Goal: Task Accomplishment & Management: Manage account settings

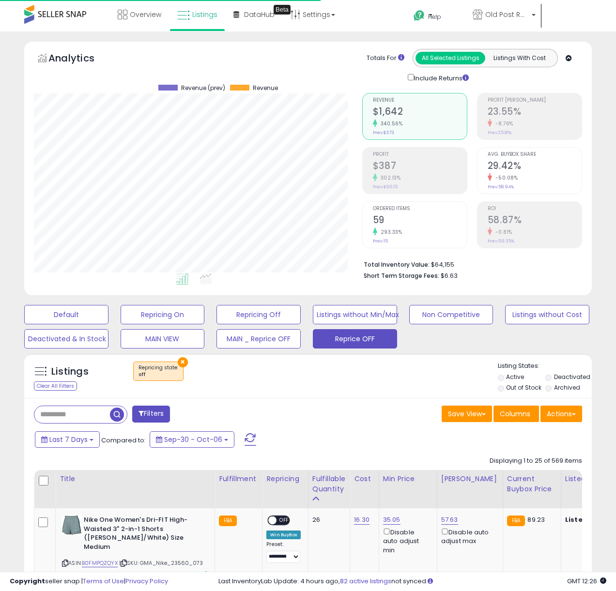
scroll to position [198, 328]
click at [335, 343] on button "Reprice OFF" at bounding box center [355, 338] width 84 height 19
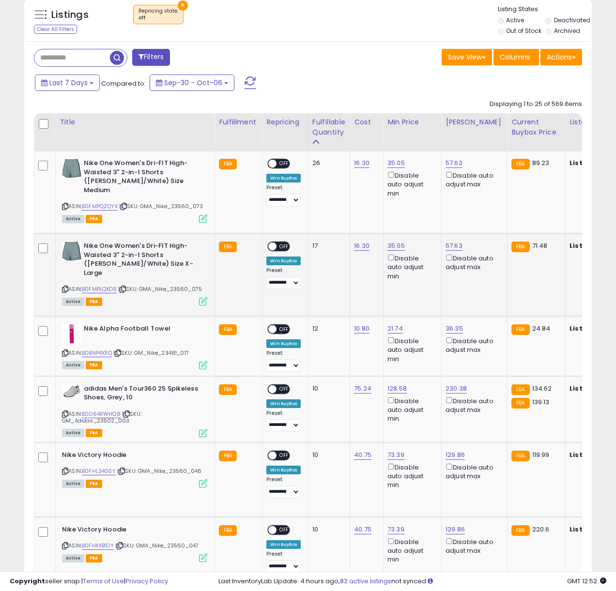
scroll to position [378, 0]
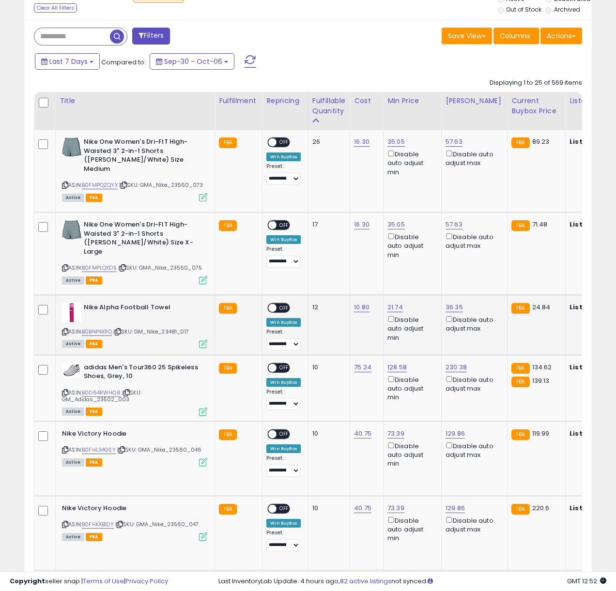
drag, startPoint x: 385, startPoint y: 309, endPoint x: 390, endPoint y: 308, distance: 4.9
click at [385, 310] on td "21.74 Disable auto adjust min" at bounding box center [412, 325] width 58 height 60
click at [390, 308] on link "21.74" at bounding box center [394, 308] width 15 height 10
type input "*****"
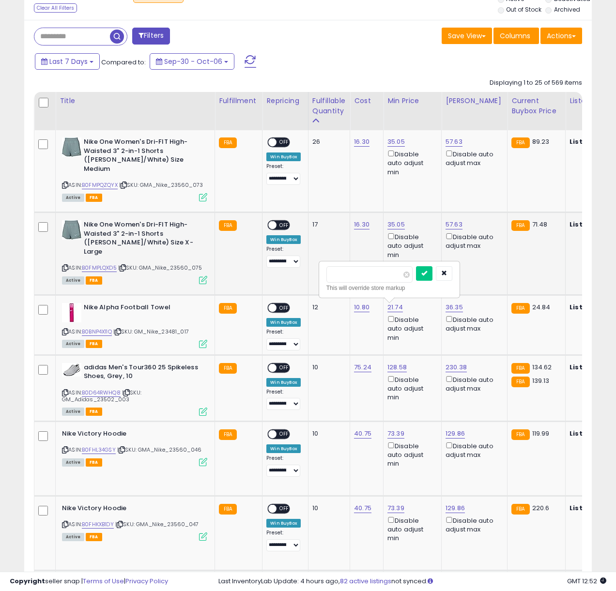
click button "submit" at bounding box center [424, 273] width 16 height 15
click at [385, 309] on td "24.85 Disable auto adjust min" at bounding box center [412, 325] width 58 height 60
click at [393, 307] on link "24.85" at bounding box center [396, 308] width 18 height 10
click button "submit" at bounding box center [425, 273] width 16 height 15
drag, startPoint x: 282, startPoint y: 311, endPoint x: 287, endPoint y: 310, distance: 4.9
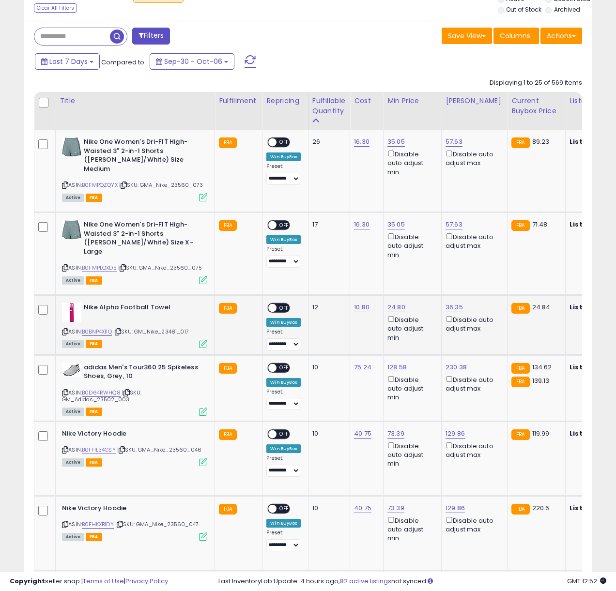
click at [283, 311] on span "OFF" at bounding box center [284, 308] width 15 height 8
click at [445, 306] on link "36.35" at bounding box center [453, 308] width 17 height 10
drag, startPoint x: 426, startPoint y: 276, endPoint x: 340, endPoint y: 271, distance: 85.9
type input "*****"
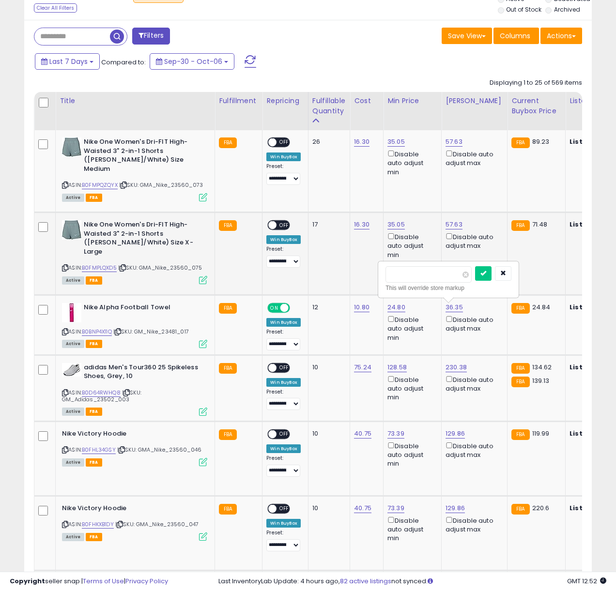
click button "submit" at bounding box center [483, 273] width 16 height 15
drag, startPoint x: 449, startPoint y: 306, endPoint x: 443, endPoint y: 303, distance: 7.1
click at [449, 306] on link "39.99" at bounding box center [453, 308] width 17 height 10
drag, startPoint x: 421, startPoint y: 275, endPoint x: 352, endPoint y: 266, distance: 69.3
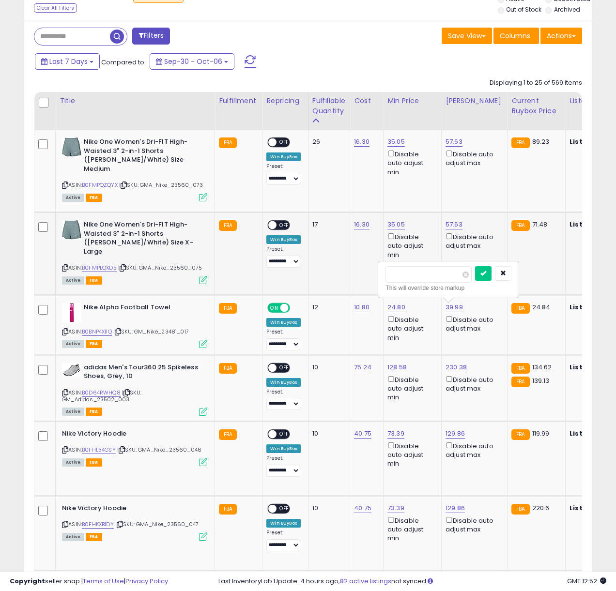
type input "*****"
click button "submit" at bounding box center [483, 273] width 16 height 15
click at [281, 222] on span "OFF" at bounding box center [284, 225] width 15 height 8
click at [391, 225] on link "35.05" at bounding box center [395, 225] width 17 height 10
drag, startPoint x: 357, startPoint y: 193, endPoint x: 257, endPoint y: 190, distance: 100.7
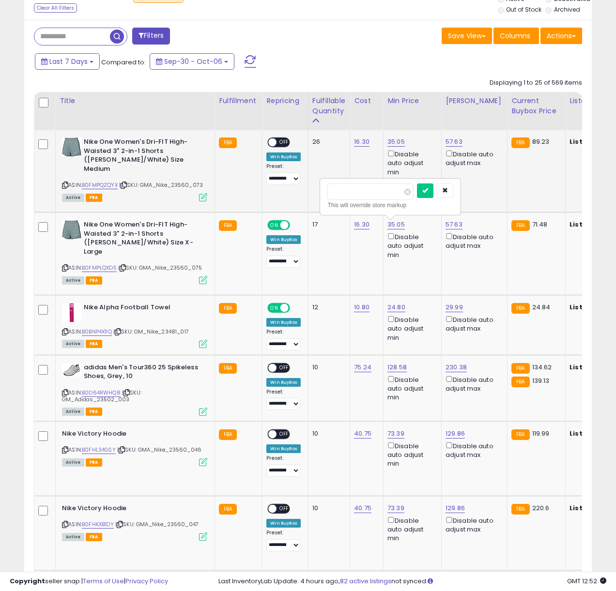
type input "*****"
click button "submit" at bounding box center [425, 190] width 16 height 15
click at [453, 225] on link "57.63" at bounding box center [453, 225] width 17 height 10
drag, startPoint x: 396, startPoint y: 193, endPoint x: 331, endPoint y: 187, distance: 65.6
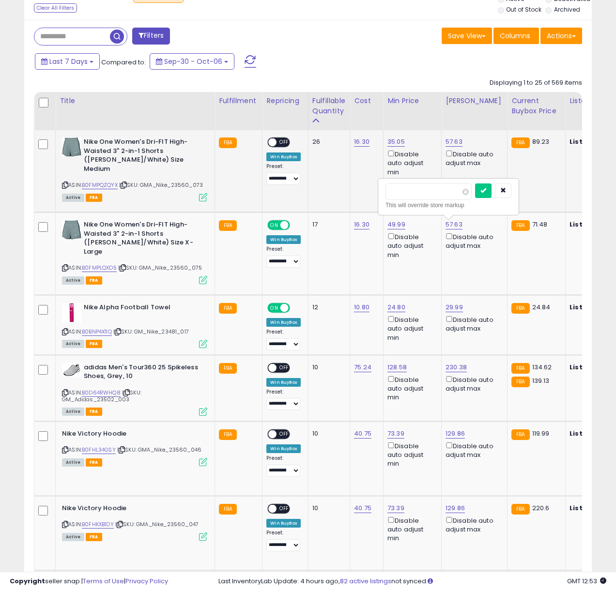
type input "*****"
click button "submit" at bounding box center [483, 190] width 16 height 15
click at [399, 224] on link "49.99" at bounding box center [396, 225] width 18 height 10
type input "*****"
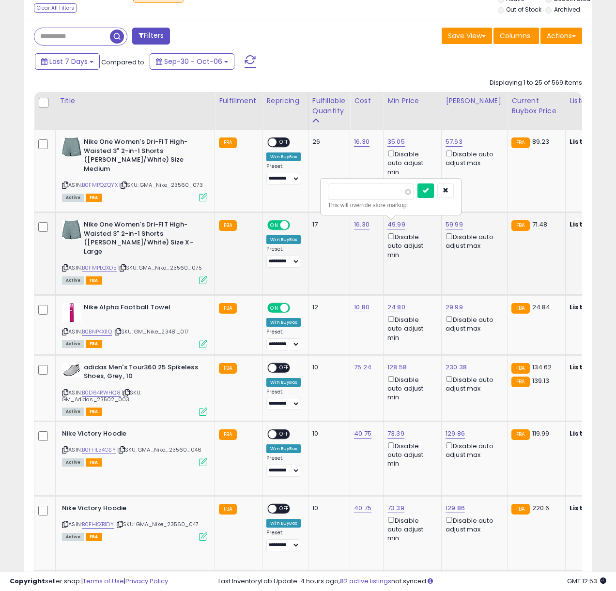
click button "submit" at bounding box center [425, 190] width 16 height 15
click at [399, 141] on link "35.05" at bounding box center [395, 142] width 17 height 10
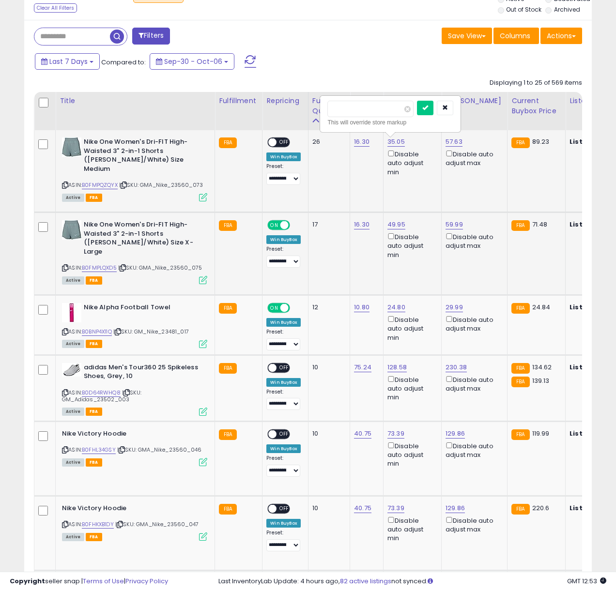
drag, startPoint x: 349, startPoint y: 113, endPoint x: 356, endPoint y: 113, distance: 6.3
click at [349, 113] on input "*****" at bounding box center [370, 109] width 86 height 16
type input "*****"
click button "submit" at bounding box center [425, 108] width 16 height 15
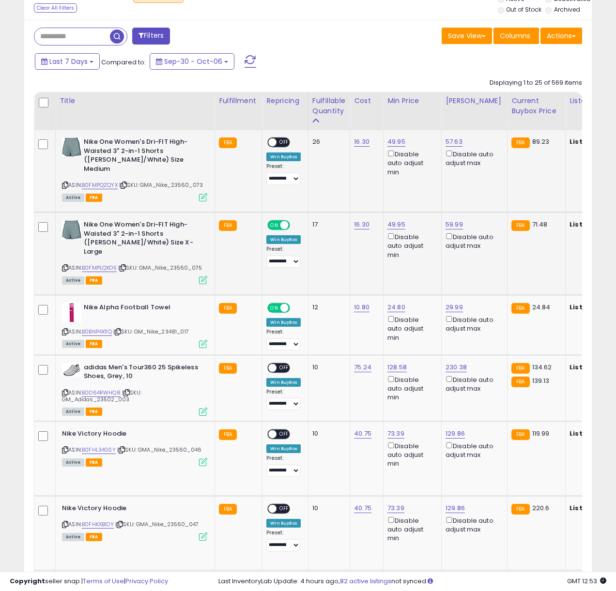
click at [284, 140] on span "OFF" at bounding box center [284, 142] width 15 height 8
drag, startPoint x: 442, startPoint y: 140, endPoint x: 448, endPoint y: 141, distance: 5.9
click at [442, 140] on td "57.63 Disable auto adjust max" at bounding box center [474, 171] width 66 height 82
click at [448, 141] on link "57.63" at bounding box center [453, 142] width 17 height 10
drag, startPoint x: 409, startPoint y: 110, endPoint x: 322, endPoint y: 106, distance: 87.7
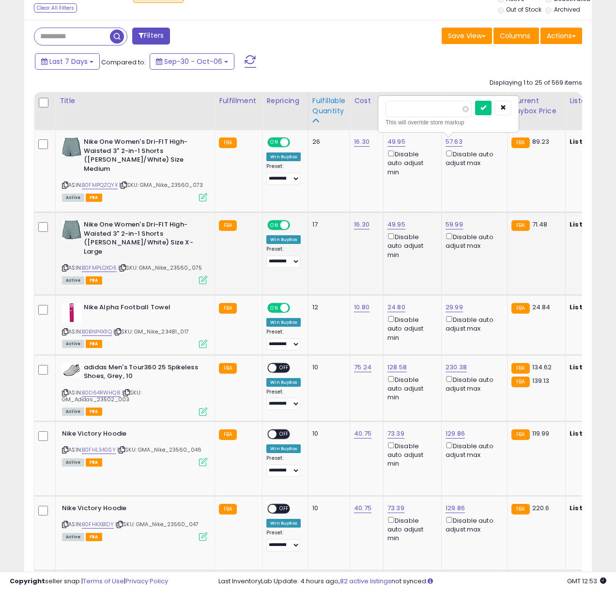
type input "*****"
click button "submit" at bounding box center [483, 108] width 16 height 15
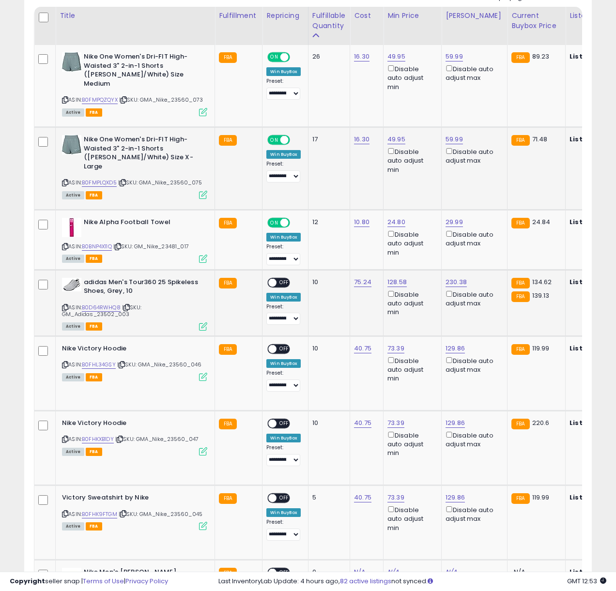
scroll to position [463, 0]
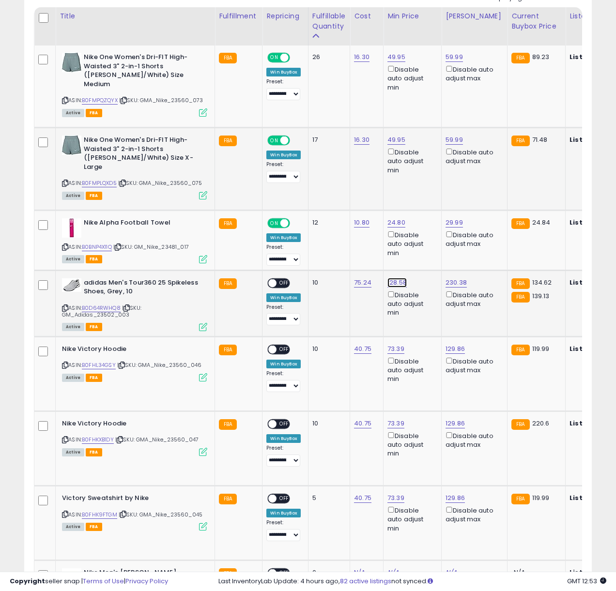
click at [395, 287] on link "128.58" at bounding box center [396, 283] width 19 height 10
drag, startPoint x: 332, startPoint y: 249, endPoint x: 319, endPoint y: 249, distance: 12.6
click at [322, 249] on div "****** This will override store markup" at bounding box center [391, 254] width 139 height 35
type input "******"
click button "submit" at bounding box center [426, 249] width 16 height 15
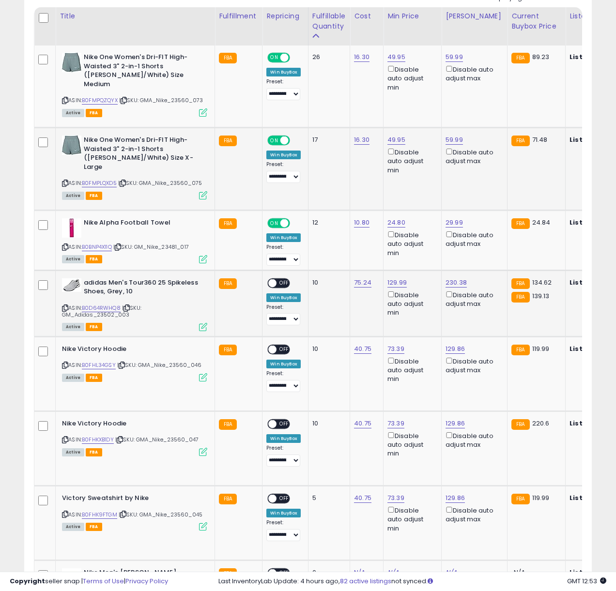
drag, startPoint x: 280, startPoint y: 281, endPoint x: 428, endPoint y: 287, distance: 147.7
click at [280, 281] on span "OFF" at bounding box center [284, 283] width 15 height 8
drag, startPoint x: 461, startPoint y: 284, endPoint x: 446, endPoint y: 280, distance: 15.6
click at [461, 284] on link "230.38" at bounding box center [455, 283] width 21 height 10
drag, startPoint x: 324, startPoint y: 238, endPoint x: 314, endPoint y: 238, distance: 9.7
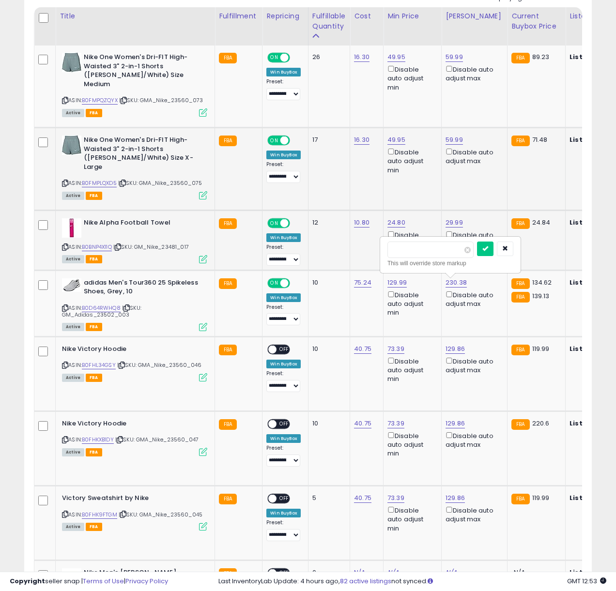
type input "*"
type input "***"
click button "submit" at bounding box center [485, 249] width 16 height 15
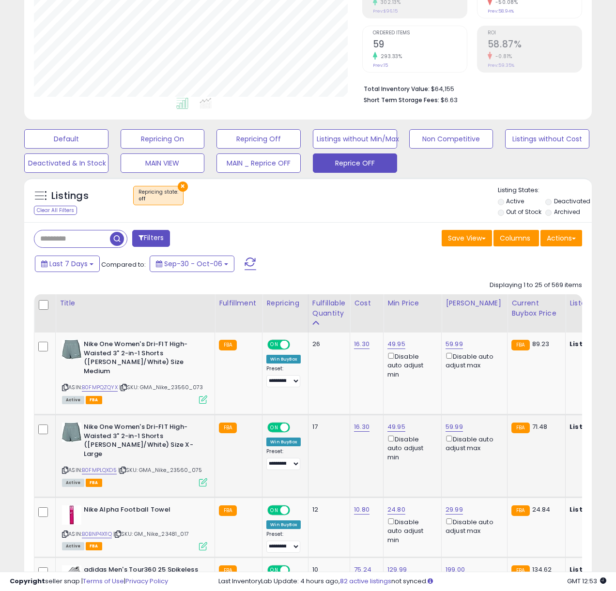
scroll to position [0, 0]
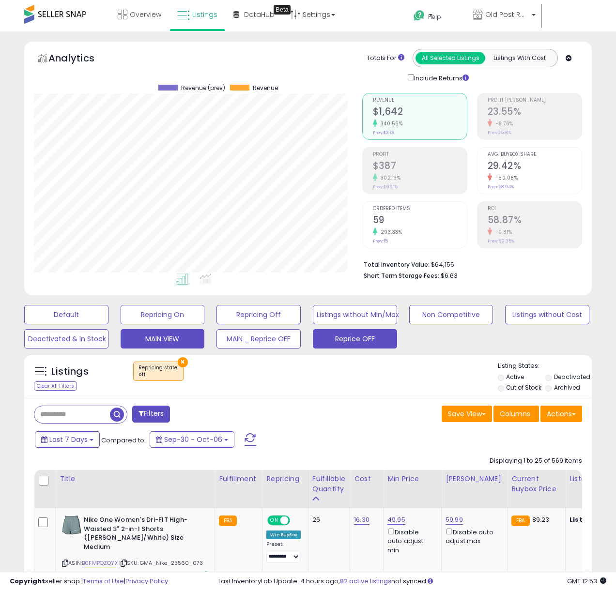
click at [168, 338] on button "MAIN VIEW" at bounding box center [163, 338] width 84 height 19
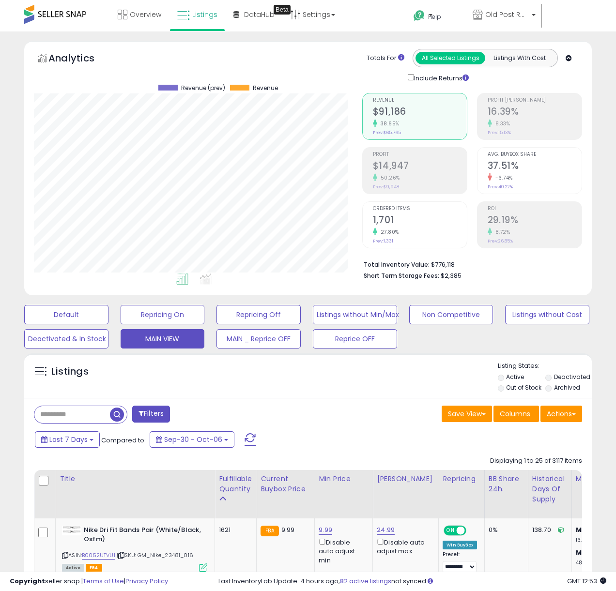
scroll to position [198, 328]
